Goal: Transaction & Acquisition: Purchase product/service

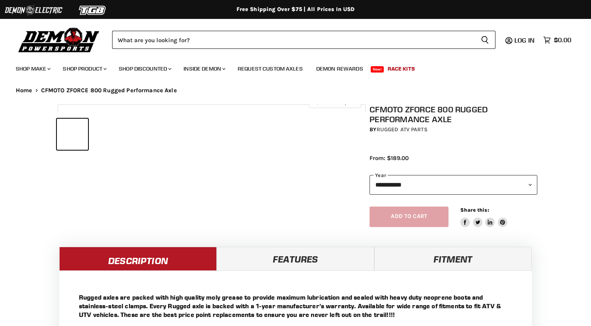
select select "******"
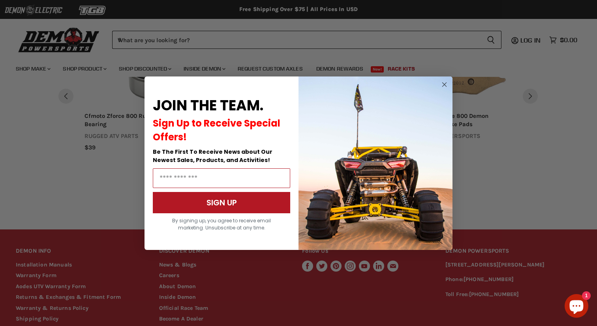
scroll to position [672, 0]
